Goal: Information Seeking & Learning: Learn about a topic

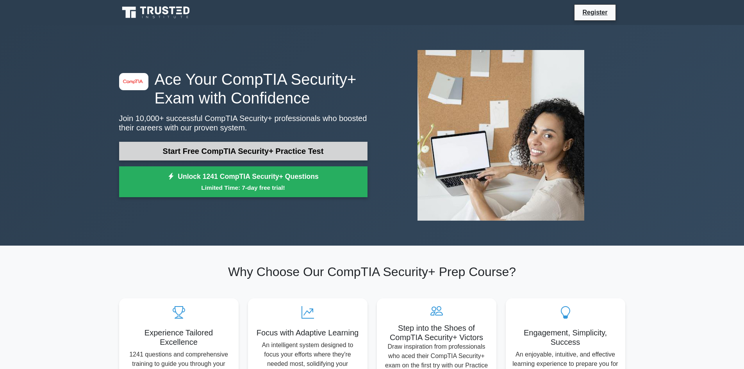
click at [316, 148] on link "Start Free CompTIA Security+ Practice Test" at bounding box center [243, 151] width 249 height 19
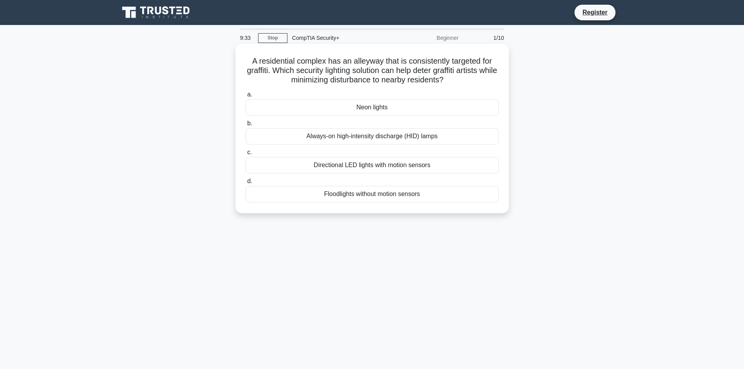
click at [340, 164] on div "Directional LED lights with motion sensors" at bounding box center [372, 165] width 253 height 16
click at [246, 155] on input "c. Directional LED lights with motion sensors" at bounding box center [246, 152] width 0 height 5
click at [377, 139] on div "Perform a post-change review" at bounding box center [372, 136] width 253 height 16
click at [246, 126] on input "b. Perform a post-change review" at bounding box center [246, 123] width 0 height 5
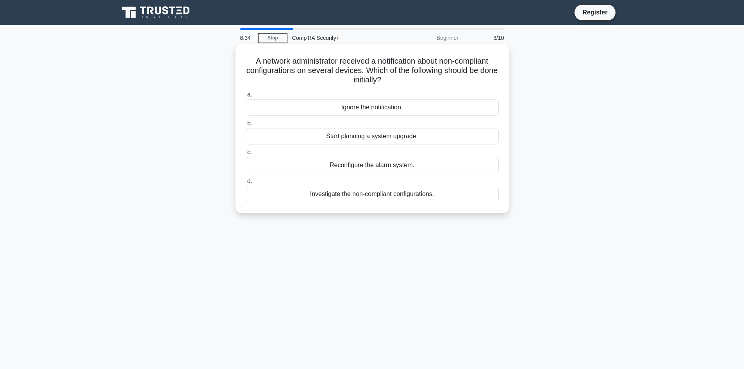
click at [395, 198] on div "Investigate the non-compliant configurations." at bounding box center [372, 194] width 253 height 16
click at [246, 184] on input "d. Investigate the non-compliant configurations." at bounding box center [246, 181] width 0 height 5
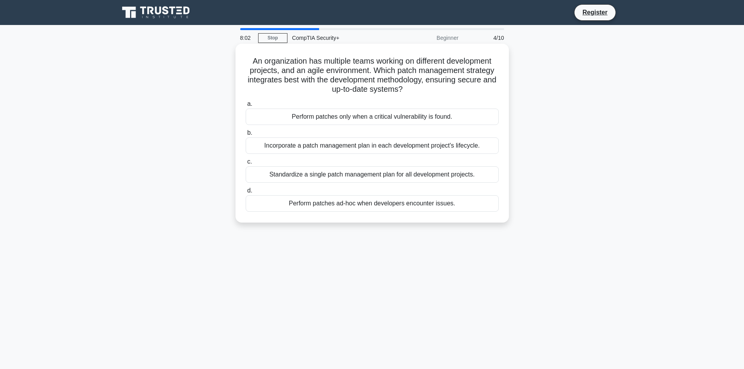
click at [395, 180] on div "Standardize a single patch management plan for all development projects." at bounding box center [372, 174] width 253 height 16
click at [246, 164] on input "c. Standardize a single patch management plan for all development projects." at bounding box center [246, 161] width 0 height 5
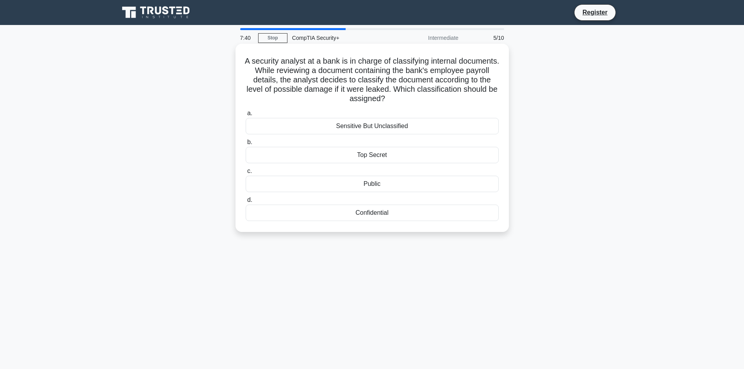
click at [389, 213] on div "Confidential" at bounding box center [372, 213] width 253 height 16
click at [246, 203] on input "d. Confidential" at bounding box center [246, 200] width 0 height 5
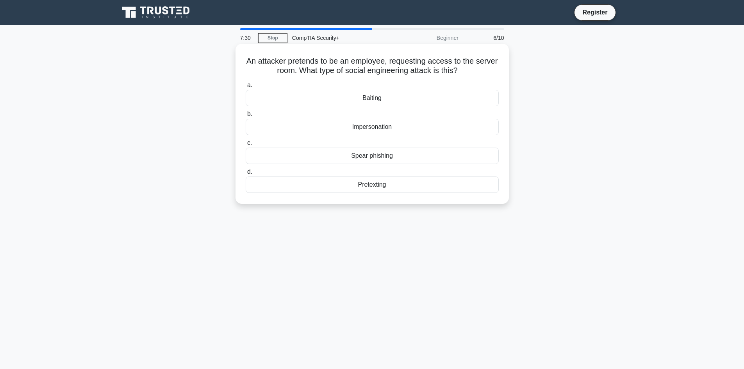
click at [385, 131] on div "Impersonation" at bounding box center [372, 127] width 253 height 16
click at [246, 117] on input "b. Impersonation" at bounding box center [246, 114] width 0 height 5
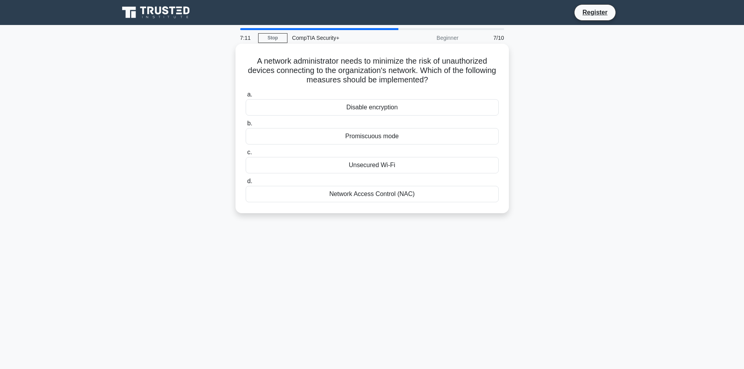
click at [397, 198] on div "Network Access Control (NAC)" at bounding box center [372, 194] width 253 height 16
click at [246, 184] on input "d. Network Access Control (NAC)" at bounding box center [246, 181] width 0 height 5
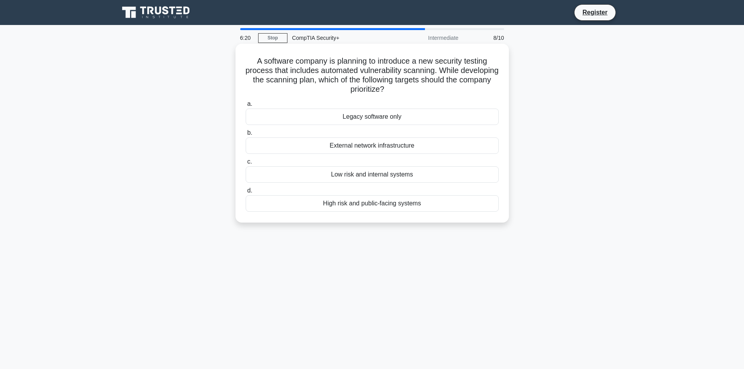
click at [408, 149] on div "External network infrastructure" at bounding box center [372, 146] width 253 height 16
click at [246, 136] on input "b. External network infrastructure" at bounding box center [246, 133] width 0 height 5
click at [402, 206] on div "Implement secure coding practices" at bounding box center [372, 203] width 253 height 16
click at [246, 193] on input "d. Implement secure coding practices" at bounding box center [246, 190] width 0 height 5
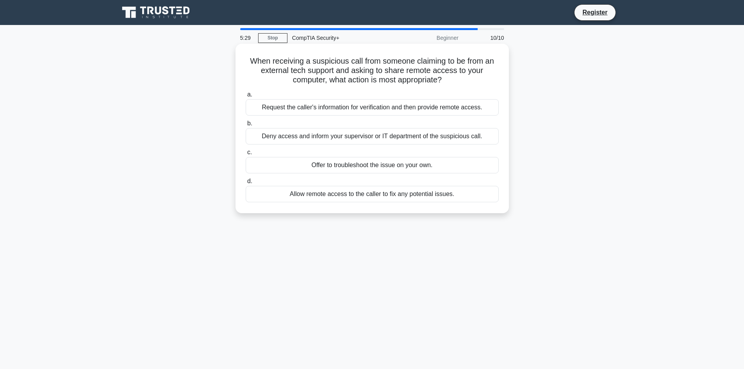
click at [436, 136] on div "Deny access and inform your supervisor or IT department of the suspicious call." at bounding box center [372, 136] width 253 height 16
click at [246, 126] on input "b. Deny access and inform your supervisor or IT department of the suspicious ca…" at bounding box center [246, 123] width 0 height 5
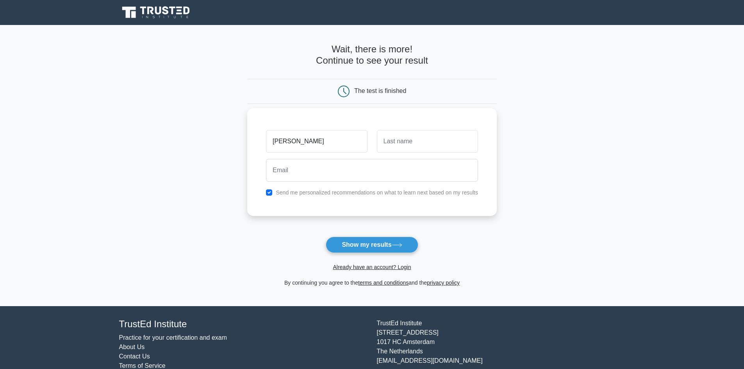
type input "[PERSON_NAME]"
drag, startPoint x: 431, startPoint y: 153, endPoint x: 447, endPoint y: 133, distance: 25.9
click at [447, 133] on div at bounding box center [427, 141] width 111 height 29
click at [447, 133] on input "text" at bounding box center [427, 141] width 101 height 23
type input "[PERSON_NAME]"
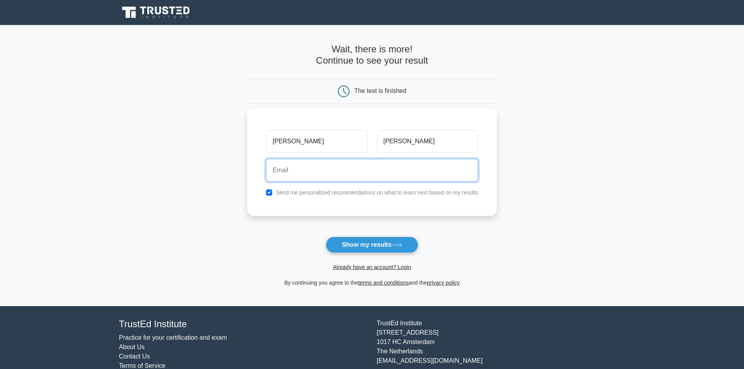
click at [436, 170] on input "email" at bounding box center [372, 170] width 212 height 23
type input "c"
type input "[EMAIL_ADDRESS][DOMAIN_NAME]"
click at [326, 237] on button "Show my results" at bounding box center [372, 245] width 92 height 16
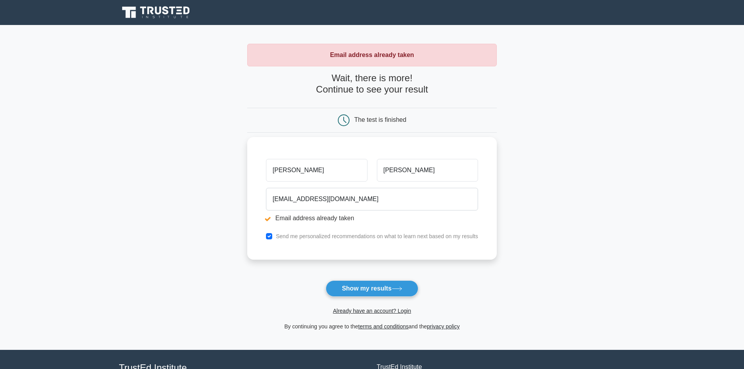
click at [310, 237] on label "Send me personalized recommendations on what to learn next based on my results" at bounding box center [377, 236] width 202 height 6
click at [416, 204] on input "[EMAIL_ADDRESS][DOMAIN_NAME]" at bounding box center [372, 199] width 212 height 23
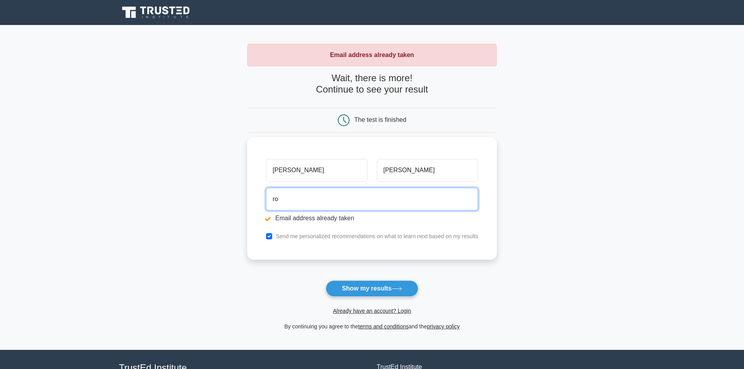
type input "r"
paste input "[EMAIL_ADDRESS][DOMAIN_NAME]"
type input "[EMAIL_ADDRESS][DOMAIN_NAME]"
click at [326, 281] on button "Show my results" at bounding box center [372, 289] width 92 height 16
click at [416, 204] on input "rodriguezvinz12@gmail.com" at bounding box center [372, 201] width 212 height 23
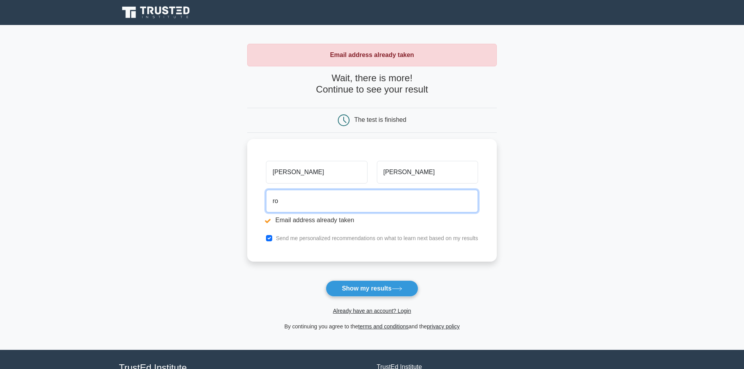
type input "r"
drag, startPoint x: 0, startPoint y: 0, endPoint x: 416, endPoint y: 204, distance: 463.1
click at [416, 204] on input "email" at bounding box center [372, 199] width 212 height 23
type input "trotuman1221@gmail.com"
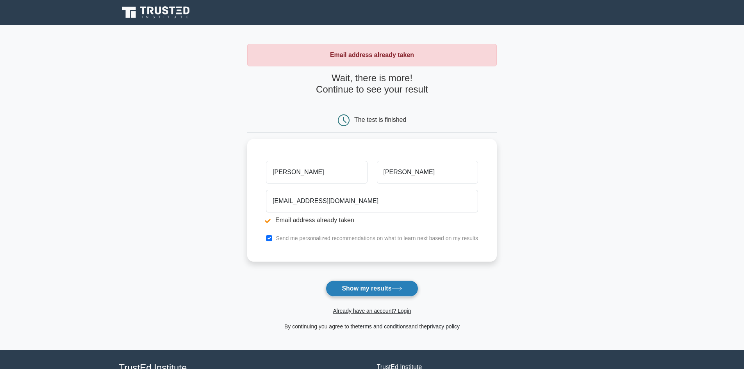
click at [381, 291] on button "Show my results" at bounding box center [372, 289] width 92 height 16
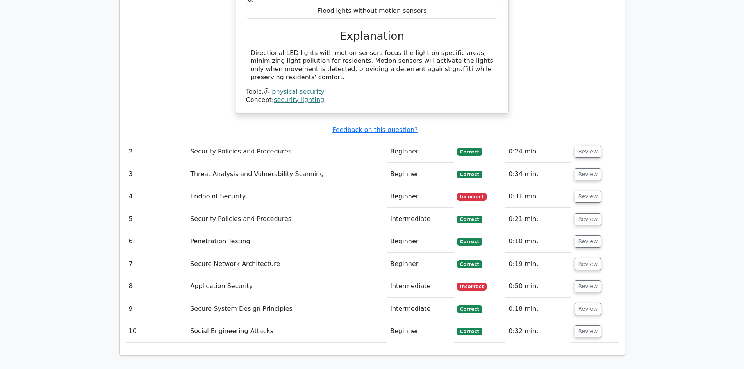
scroll to position [865, 0]
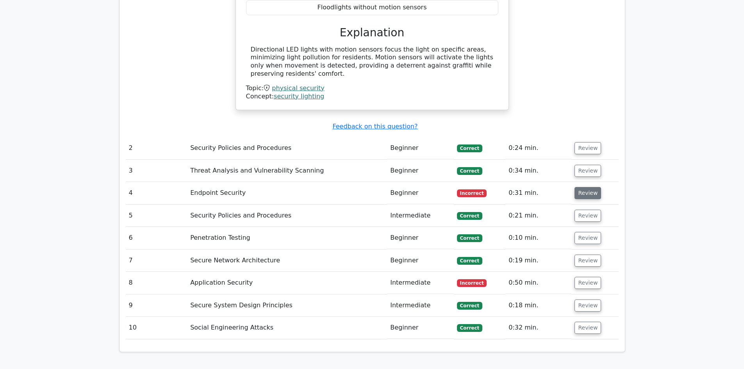
click at [590, 187] on button "Review" at bounding box center [588, 193] width 27 height 12
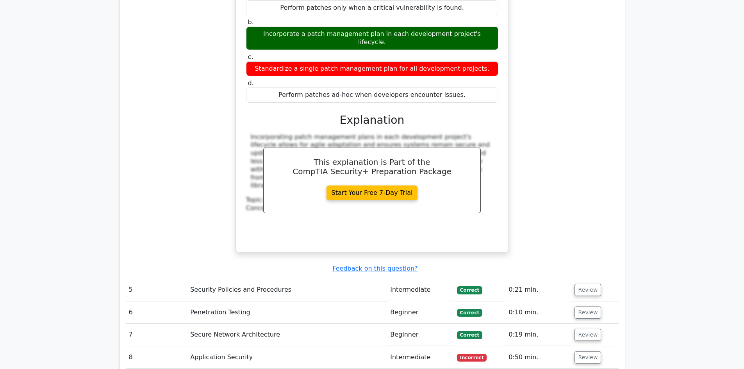
scroll to position [1134, 0]
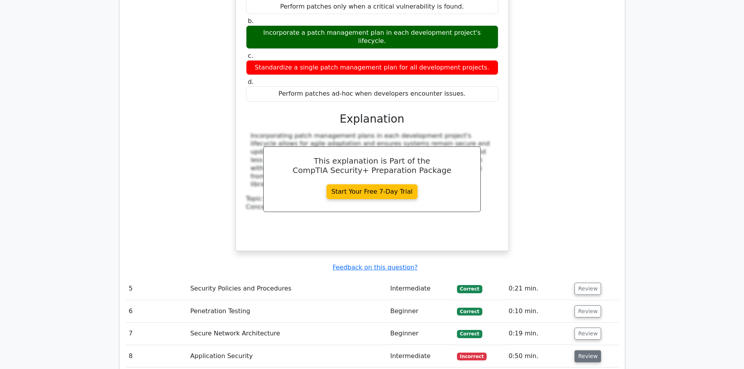
click at [586, 350] on button "Review" at bounding box center [588, 356] width 27 height 12
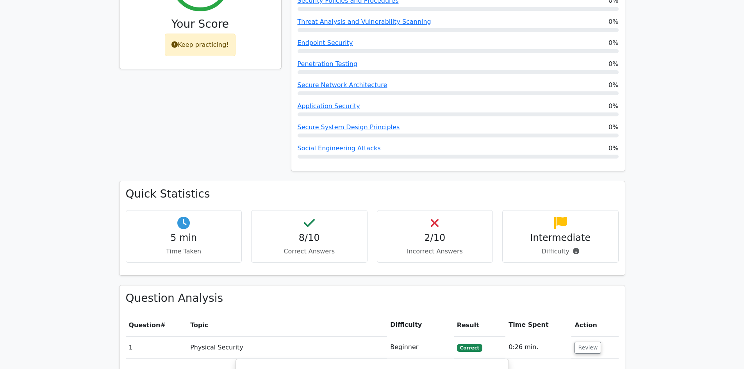
scroll to position [0, 0]
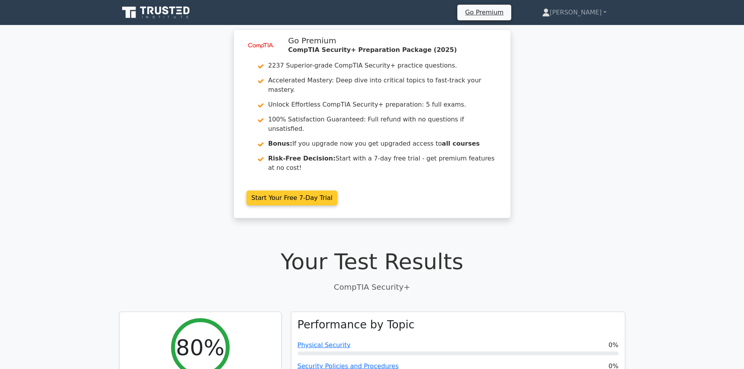
click at [271, 191] on link "Start Your Free 7-Day Trial" at bounding box center [292, 198] width 91 height 15
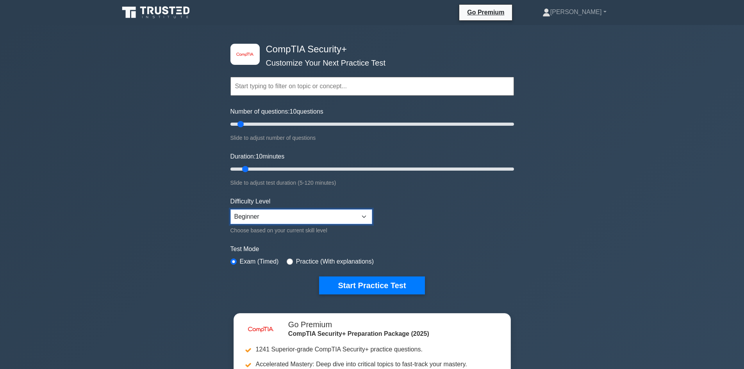
click at [276, 211] on select "Beginner Intermediate Expert" at bounding box center [302, 216] width 142 height 15
select select "expert"
click at [231, 209] on select "Beginner Intermediate Expert" at bounding box center [302, 216] width 142 height 15
click at [349, 291] on button "Start Practice Test" at bounding box center [371, 286] width 105 height 18
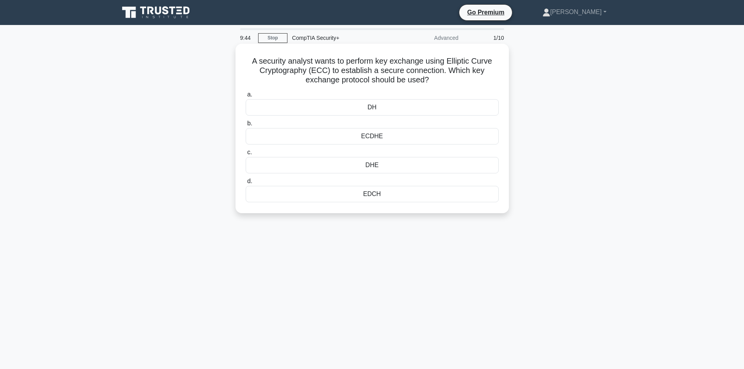
click at [384, 137] on div "ECDHE" at bounding box center [372, 136] width 253 height 16
click at [246, 126] on input "b. ECDHE" at bounding box center [246, 123] width 0 height 5
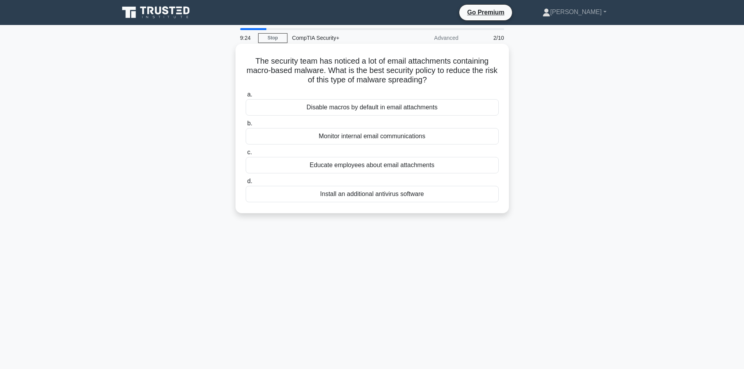
click at [406, 104] on div "Disable macros by default in email attachments" at bounding box center [372, 107] width 253 height 16
click at [246, 97] on input "a. Disable macros by default in email attachments" at bounding box center [246, 94] width 0 height 5
click at [377, 169] on div "Assign temporary access with monitoring" at bounding box center [372, 165] width 253 height 16
click at [246, 155] on input "c. Assign temporary access with monitoring" at bounding box center [246, 152] width 0 height 5
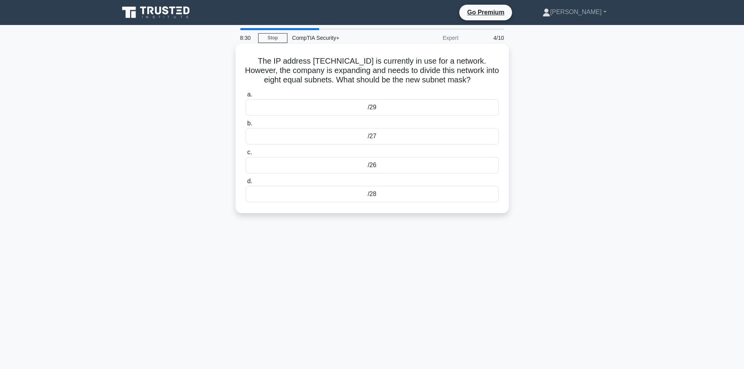
click at [404, 137] on div "/27" at bounding box center [372, 136] width 253 height 16
click at [246, 126] on input "b. /27" at bounding box center [246, 123] width 0 height 5
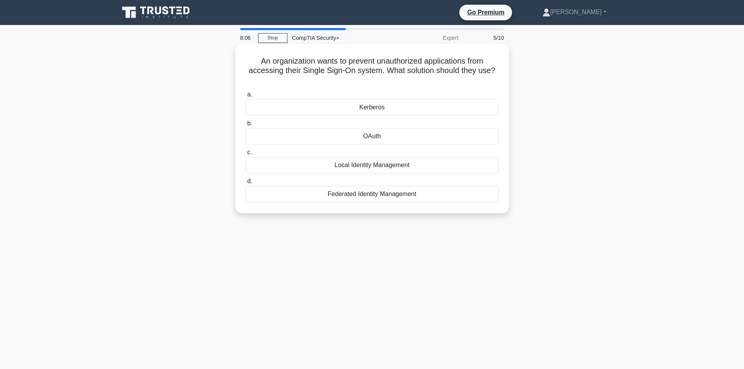
click at [397, 167] on div "Local Identity Management" at bounding box center [372, 165] width 253 height 16
click at [246, 155] on input "c. Local Identity Management" at bounding box center [246, 152] width 0 height 5
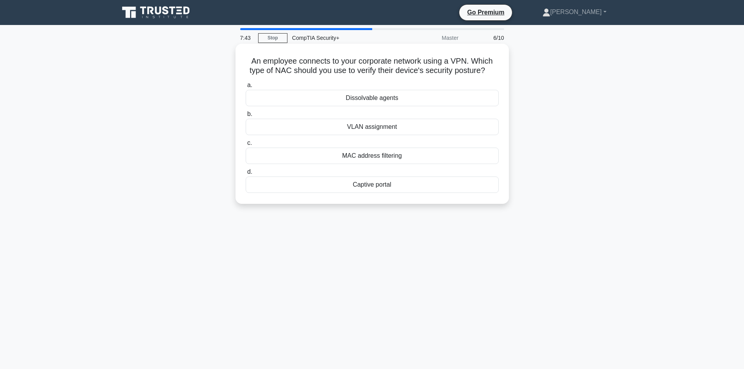
click at [396, 158] on div "MAC address filtering" at bounding box center [372, 156] width 253 height 16
click at [246, 146] on input "c. MAC address filtering" at bounding box center [246, 143] width 0 height 5
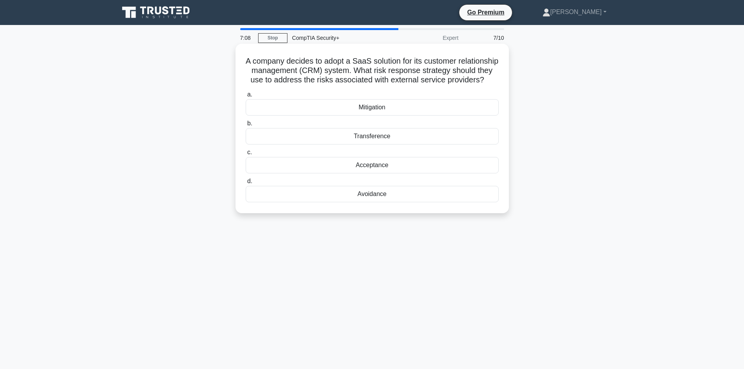
click at [393, 173] on div "Acceptance" at bounding box center [372, 165] width 253 height 16
click at [246, 155] on input "c. Acceptance" at bounding box center [246, 152] width 0 height 5
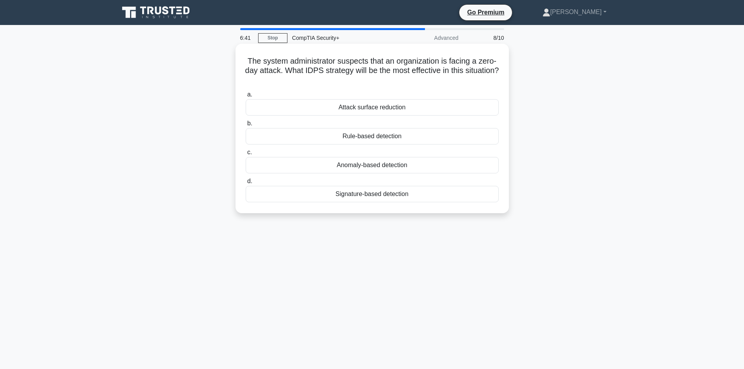
click at [421, 138] on div "Rule-based detection" at bounding box center [372, 136] width 253 height 16
click at [246, 126] on input "b. Rule-based detection" at bounding box center [246, 123] width 0 height 5
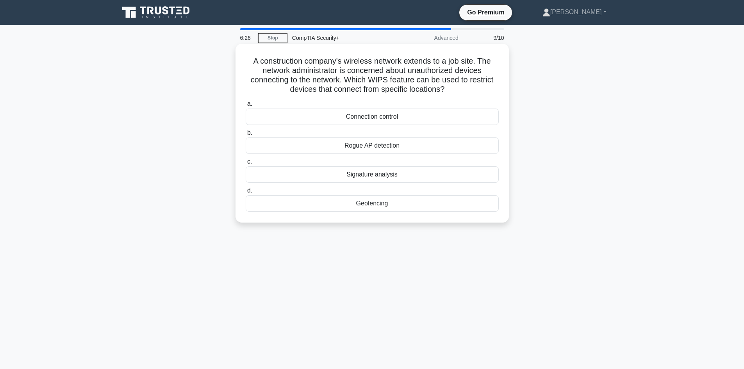
click at [390, 206] on div "Geofencing" at bounding box center [372, 203] width 253 height 16
click at [246, 193] on input "d. Geofencing" at bounding box center [246, 190] width 0 height 5
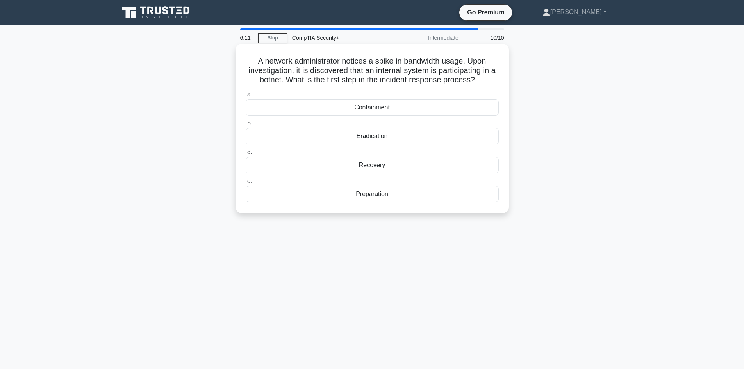
click at [404, 108] on div "Containment" at bounding box center [372, 107] width 253 height 16
click at [246, 97] on input "a. Containment" at bounding box center [246, 94] width 0 height 5
